Goal: Check status: Check status

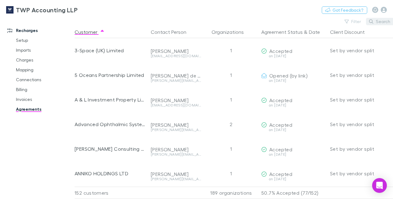
click at [379, 22] on button "Search" at bounding box center [380, 21] width 28 height 7
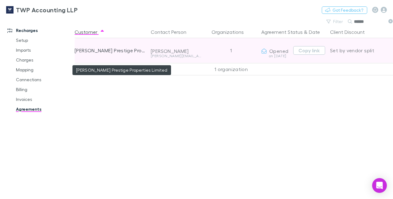
type input "******"
click at [110, 51] on div "[PERSON_NAME] Prestige Properties Limited" at bounding box center [110, 50] width 71 height 25
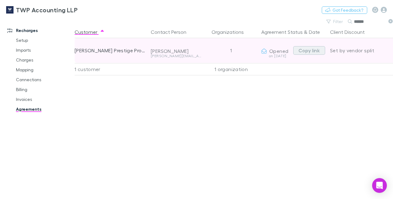
click at [312, 48] on button "Copy link" at bounding box center [309, 50] width 32 height 9
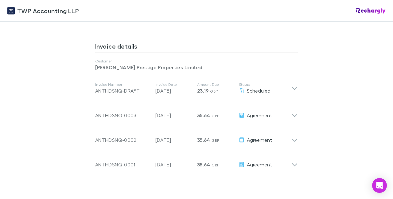
scroll to position [323, 0]
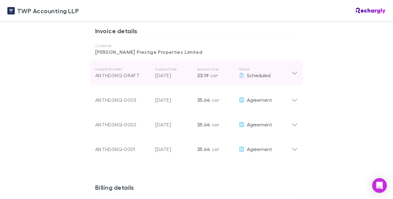
click at [292, 73] on icon at bounding box center [295, 72] width 6 height 7
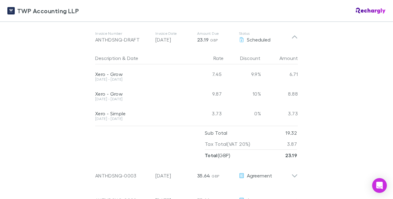
scroll to position [352, 0]
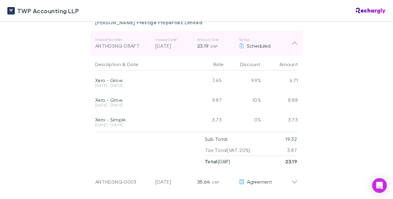
click at [295, 47] on icon at bounding box center [295, 43] width 6 height 7
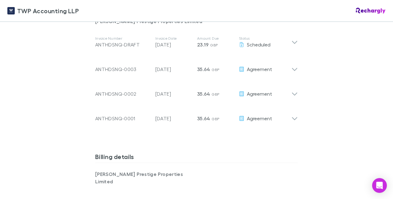
scroll to position [348, 0]
